Goal: Transaction & Acquisition: Purchase product/service

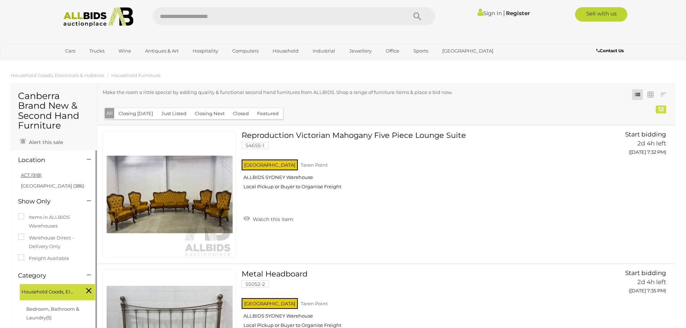
click at [28, 172] on link "ACT (918)" at bounding box center [31, 175] width 21 height 6
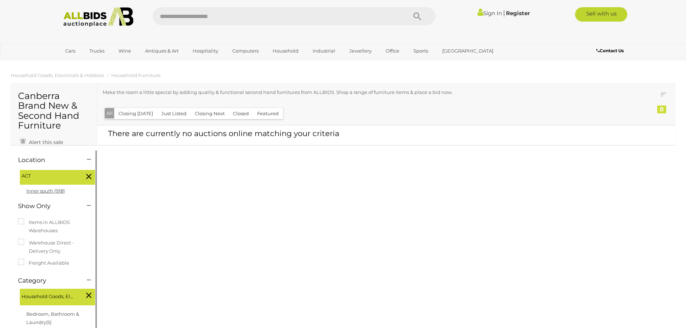
click at [45, 188] on link "Inner south (918)" at bounding box center [45, 191] width 39 height 6
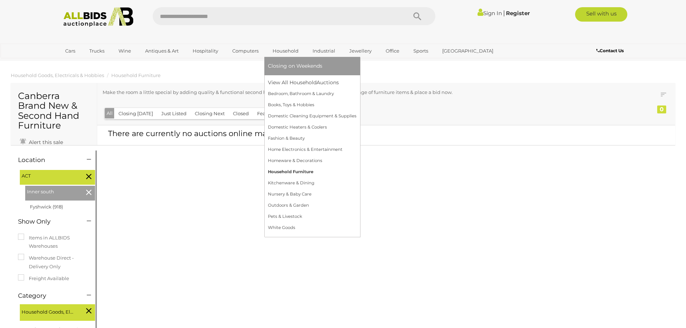
click at [289, 172] on link "Household Furniture" at bounding box center [312, 171] width 89 height 11
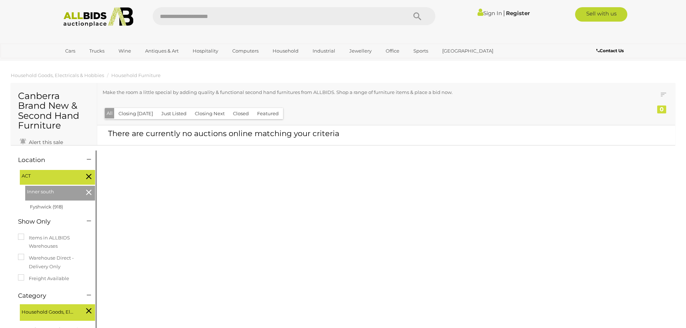
click at [88, 188] on icon at bounding box center [88, 192] width 5 height 9
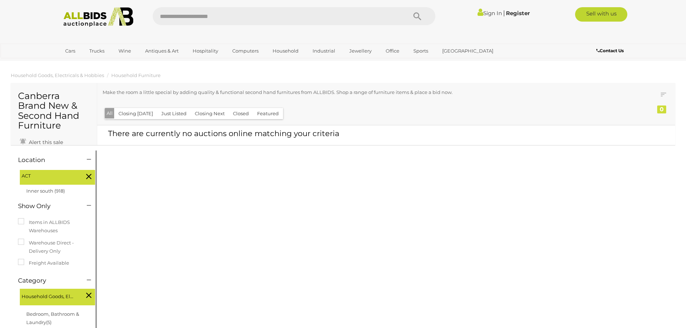
click at [88, 172] on icon at bounding box center [88, 176] width 5 height 9
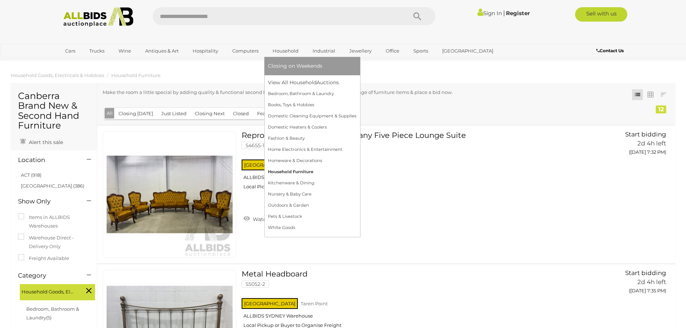
click at [288, 172] on link "Household Furniture" at bounding box center [312, 171] width 89 height 11
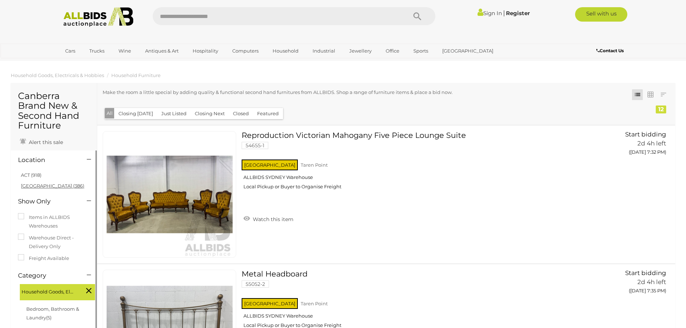
click at [40, 183] on link "NSW (386)" at bounding box center [52, 186] width 63 height 6
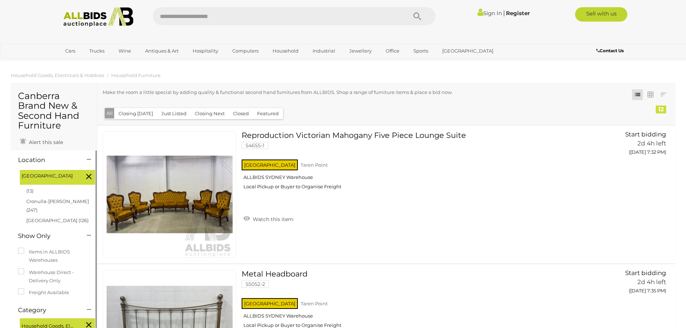
click at [89, 172] on icon at bounding box center [88, 176] width 5 height 9
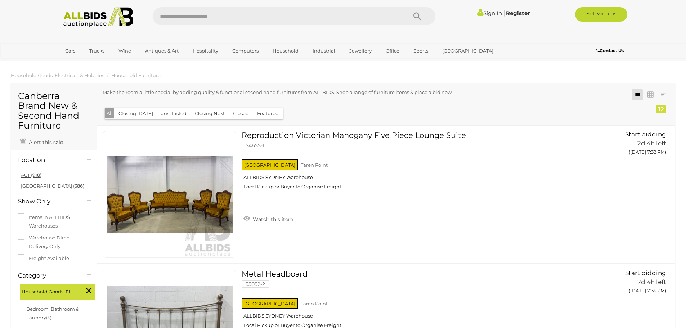
click at [29, 172] on link "ACT (918)" at bounding box center [31, 175] width 21 height 6
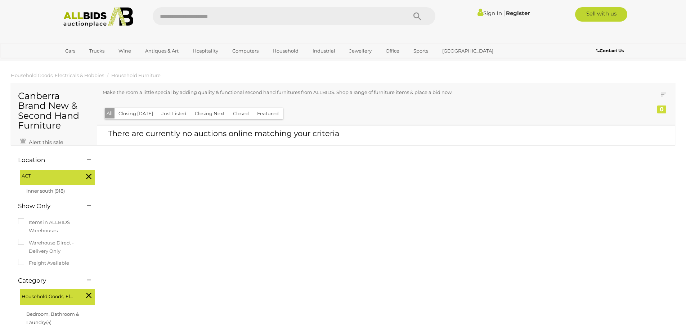
click at [105, 115] on button "All" at bounding box center [110, 113] width 10 height 10
click at [77, 17] on img at bounding box center [98, 17] width 78 height 20
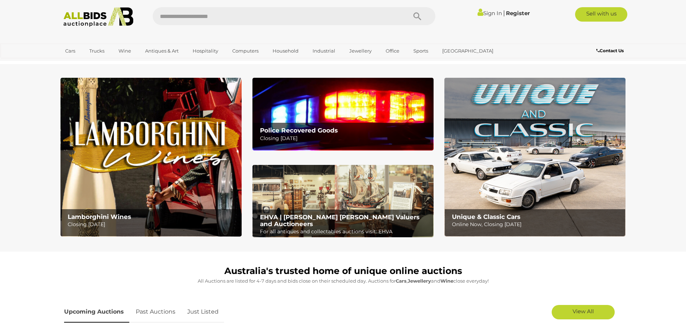
click at [77, 16] on img at bounding box center [98, 17] width 78 height 20
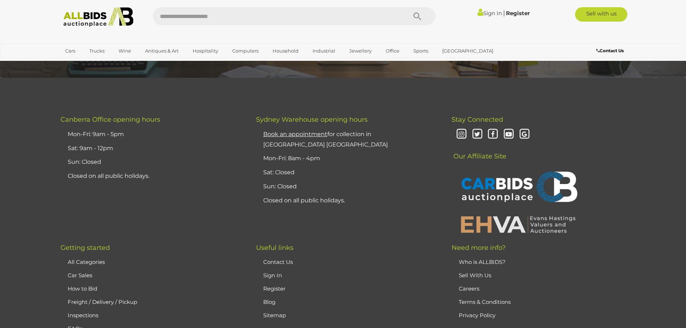
scroll to position [1910, 0]
